Goal: Task Accomplishment & Management: Use online tool/utility

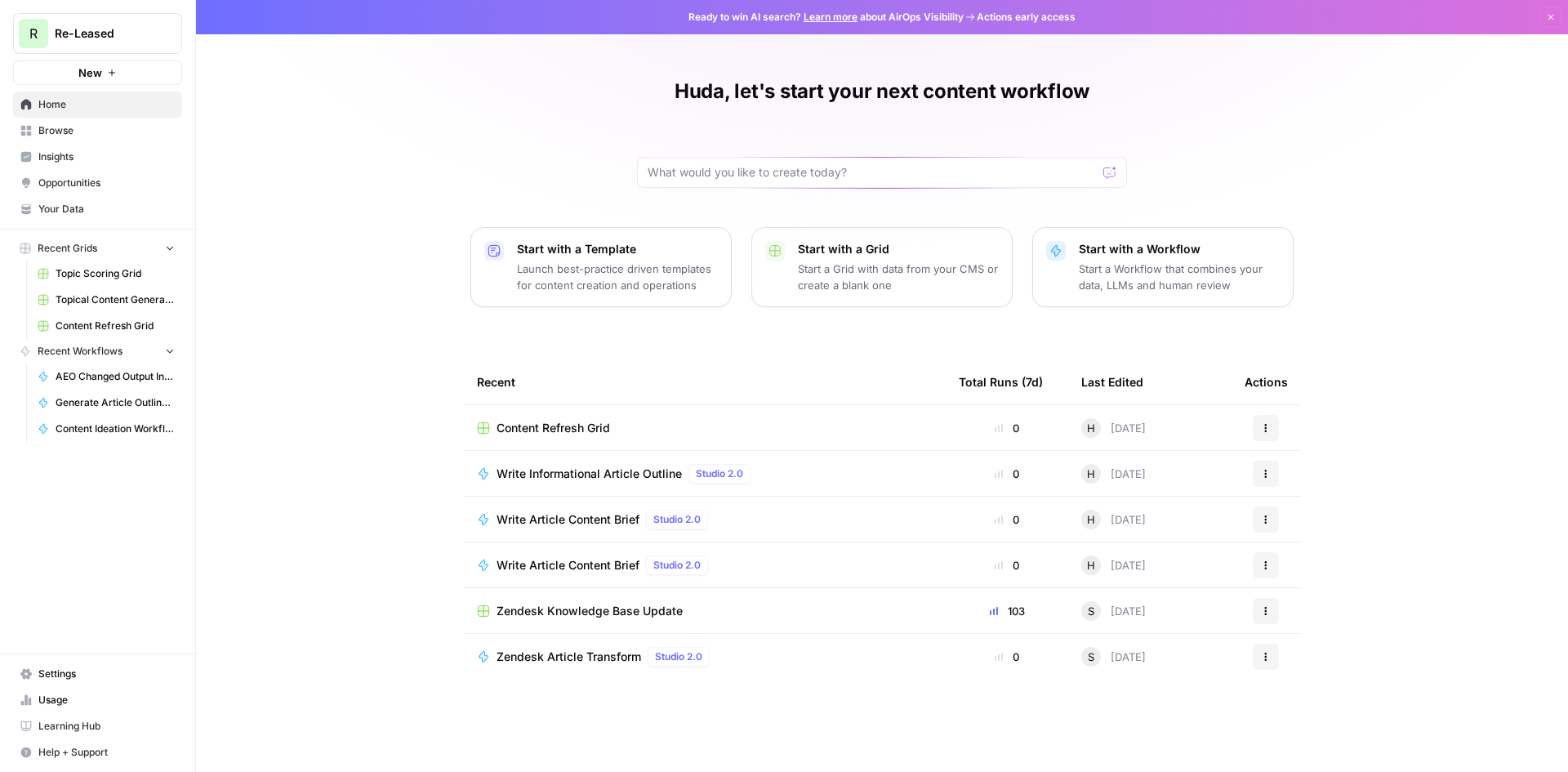
click at [526, 428] on span "Content Refresh Grid" at bounding box center [552, 428] width 113 height 17
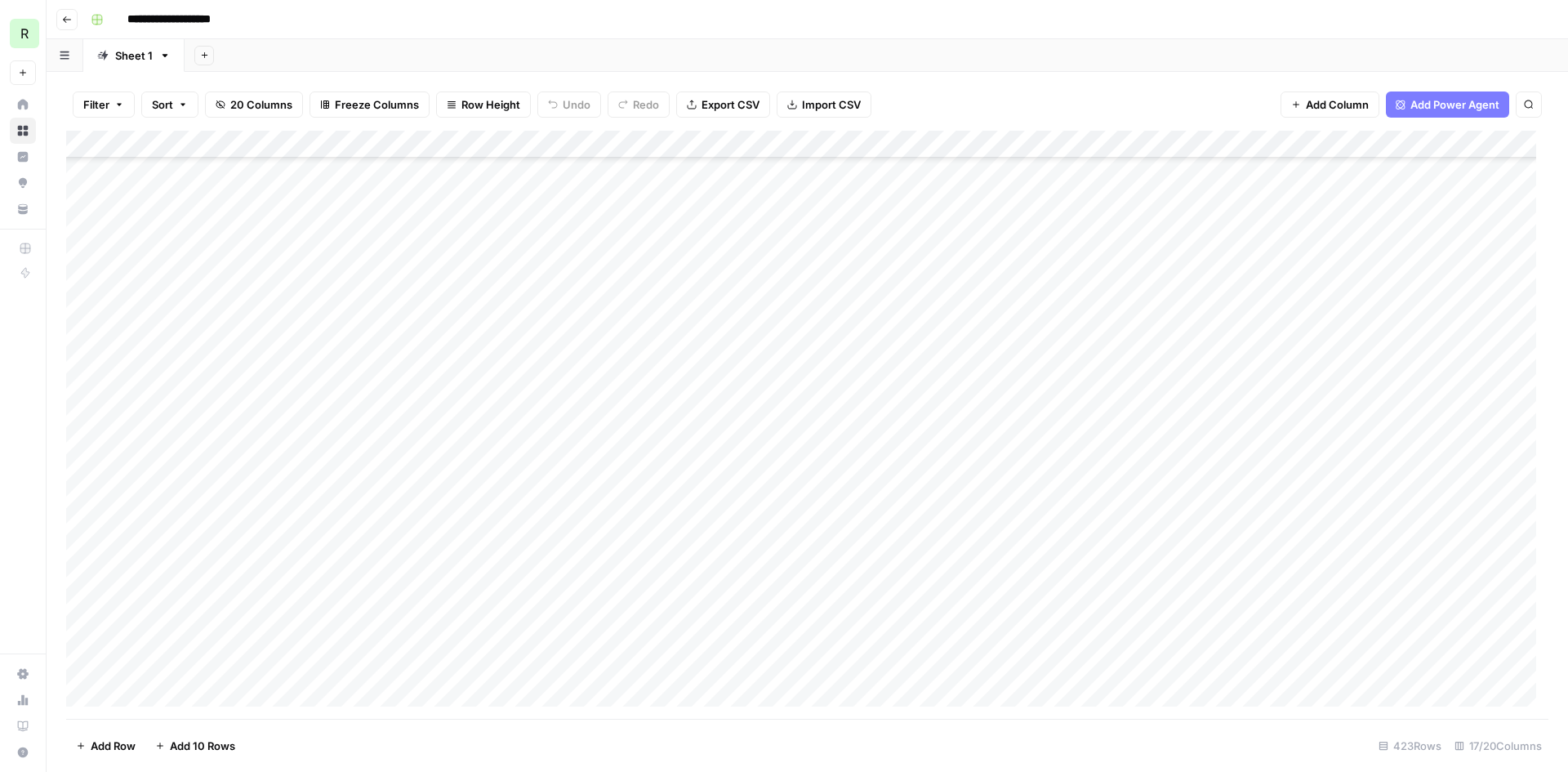
scroll to position [453, 0]
drag, startPoint x: 482, startPoint y: 140, endPoint x: 513, endPoint y: 142, distance: 31.1
click at [513, 142] on div "Add Column" at bounding box center [807, 425] width 1482 height 588
drag, startPoint x: 513, startPoint y: 142, endPoint x: 544, endPoint y: 138, distance: 31.3
click at [544, 138] on div "Add Column" at bounding box center [807, 425] width 1482 height 588
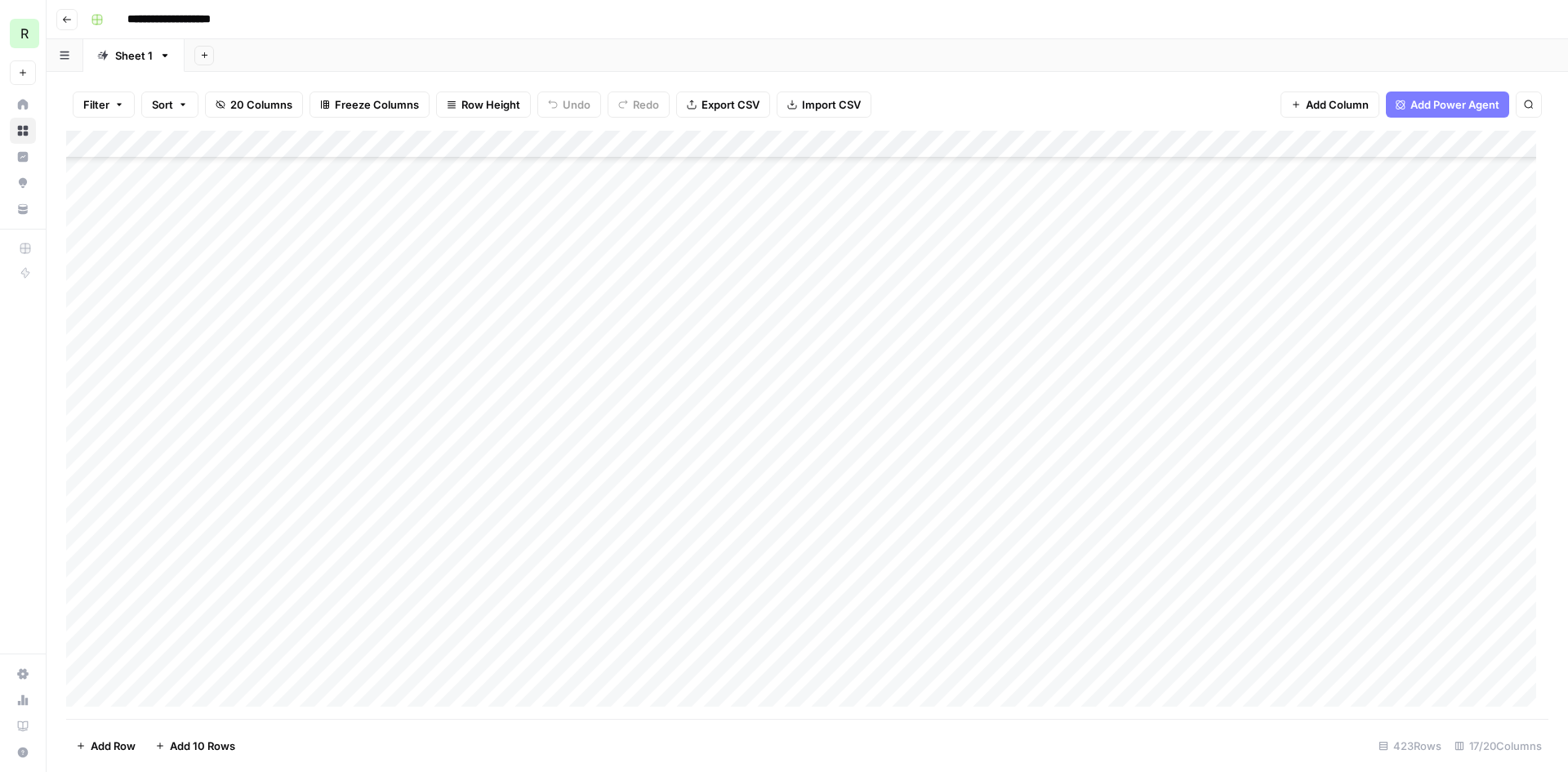
scroll to position [443, 0]
drag, startPoint x: 546, startPoint y: 149, endPoint x: 597, endPoint y: 165, distance: 53.5
click at [597, 165] on div "Add Column" at bounding box center [807, 425] width 1482 height 588
click at [628, 549] on div "Add Column" at bounding box center [807, 425] width 1482 height 588
click at [629, 534] on div "Add Column" at bounding box center [807, 425] width 1482 height 588
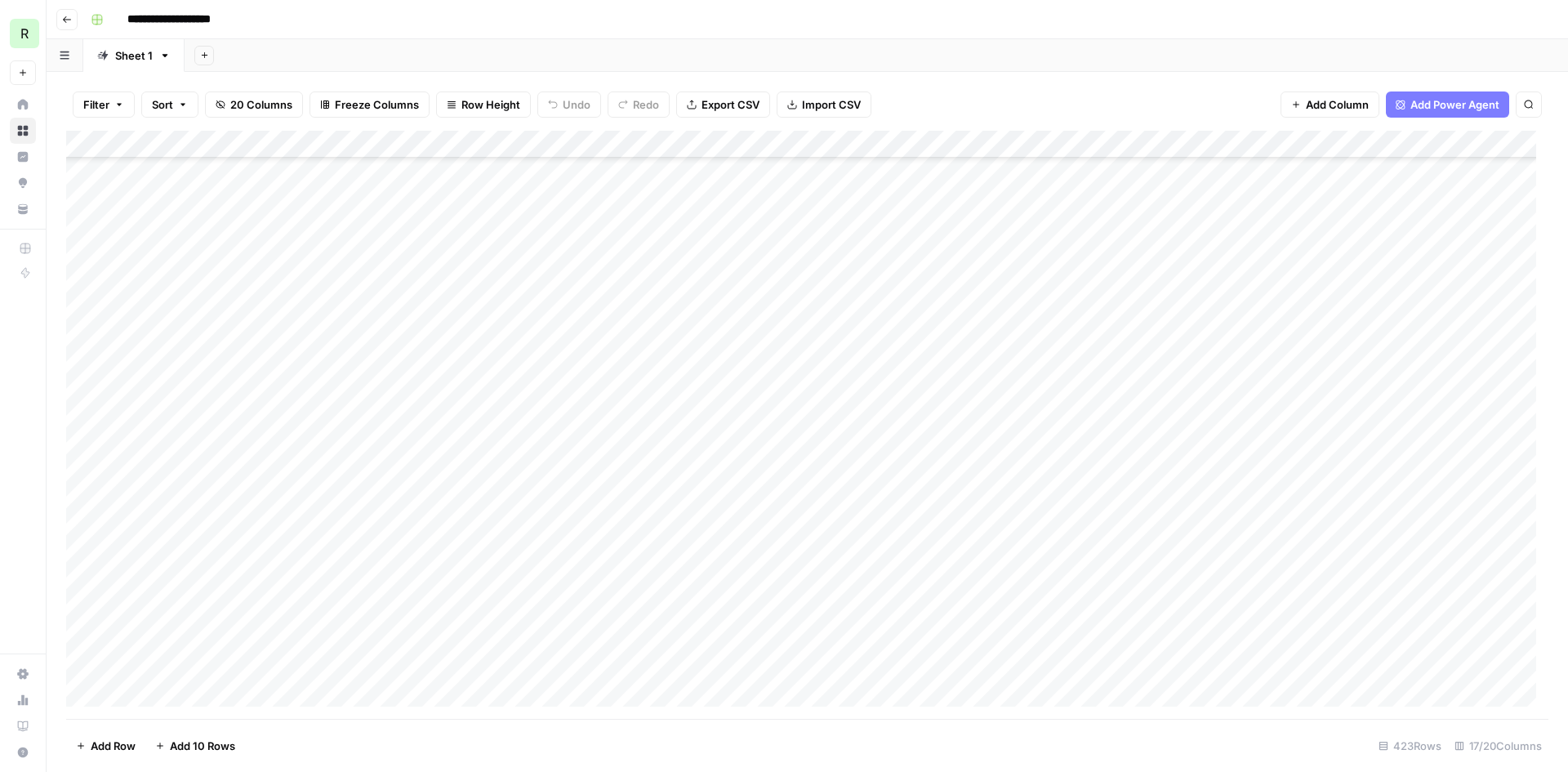
click at [631, 644] on div "Add Column" at bounding box center [807, 425] width 1482 height 588
click at [622, 676] on div "Add Column" at bounding box center [807, 425] width 1482 height 588
click at [629, 459] on div "Add Column" at bounding box center [807, 425] width 1482 height 588
click at [629, 457] on div "Add Column" at bounding box center [807, 425] width 1482 height 588
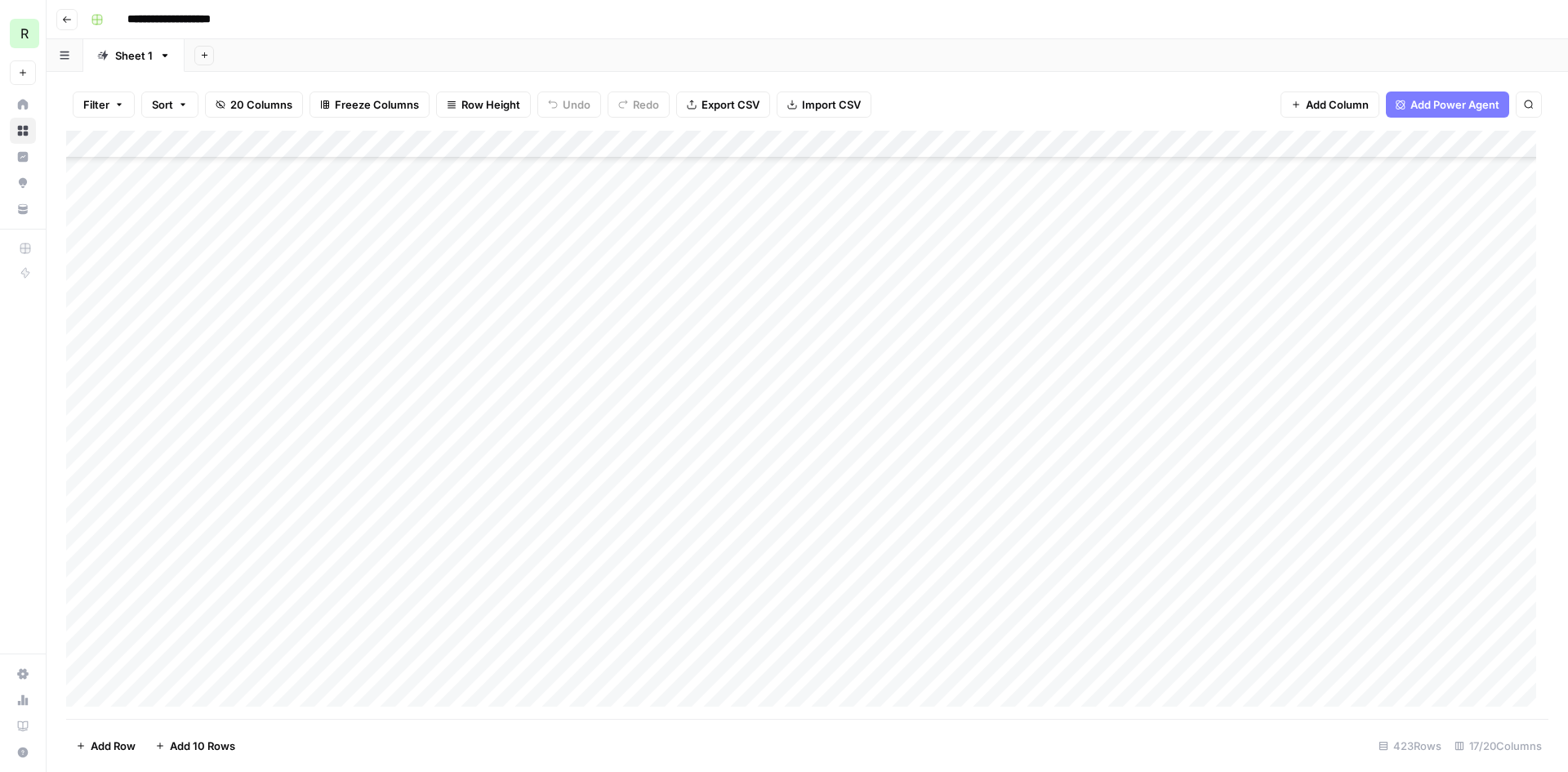
scroll to position [999, 0]
click at [634, 532] on div "Add Column" at bounding box center [807, 425] width 1482 height 588
click at [623, 578] on div "Add Column" at bounding box center [807, 425] width 1482 height 588
click at [616, 628] on div "Add Column" at bounding box center [807, 425] width 1482 height 588
click at [616, 648] on div "Add Column" at bounding box center [807, 425] width 1482 height 588
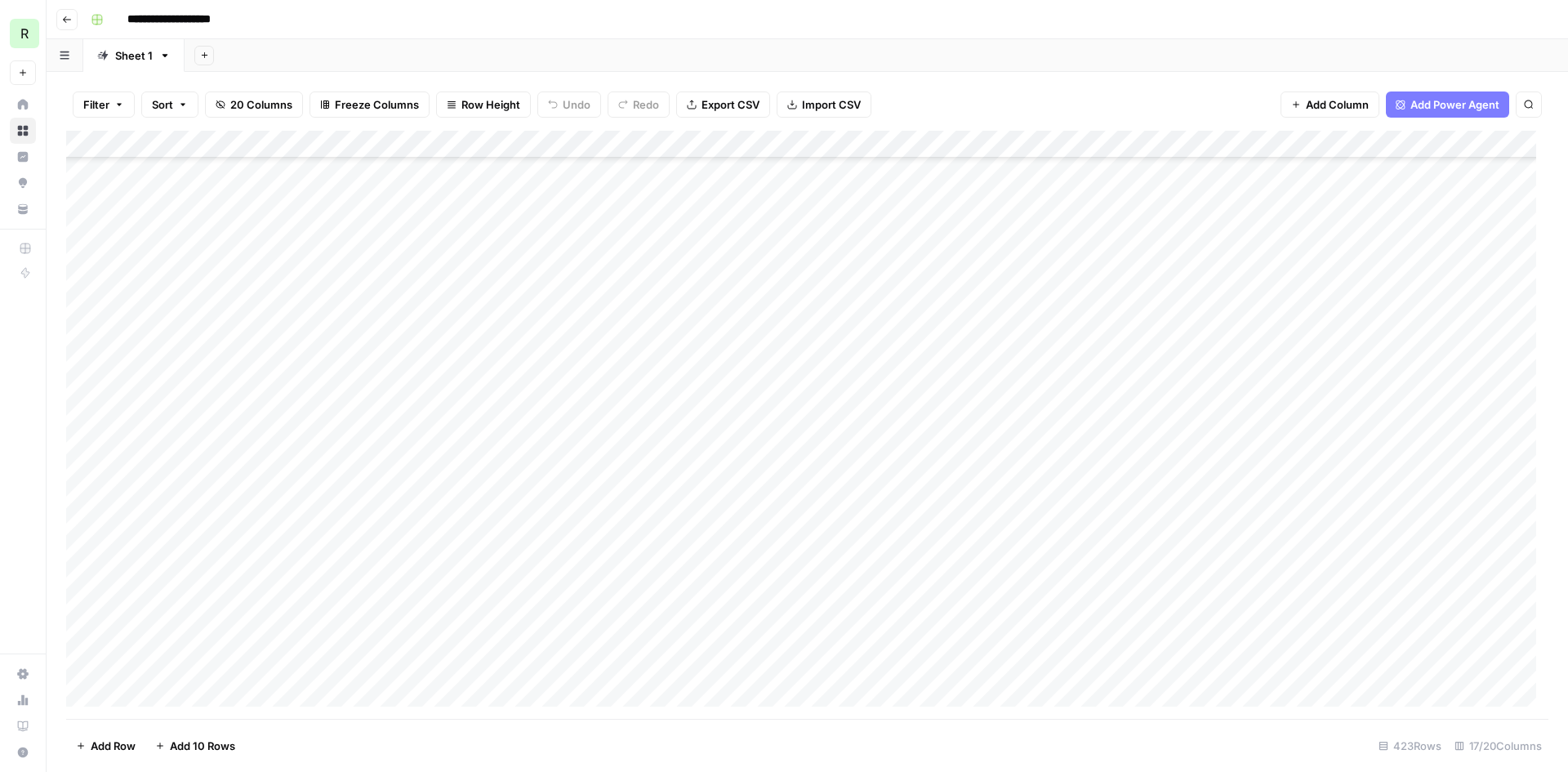
scroll to position [1584, 0]
click at [548, 410] on div "Add Column" at bounding box center [807, 425] width 1482 height 588
